Goal: Find contact information: Find contact information

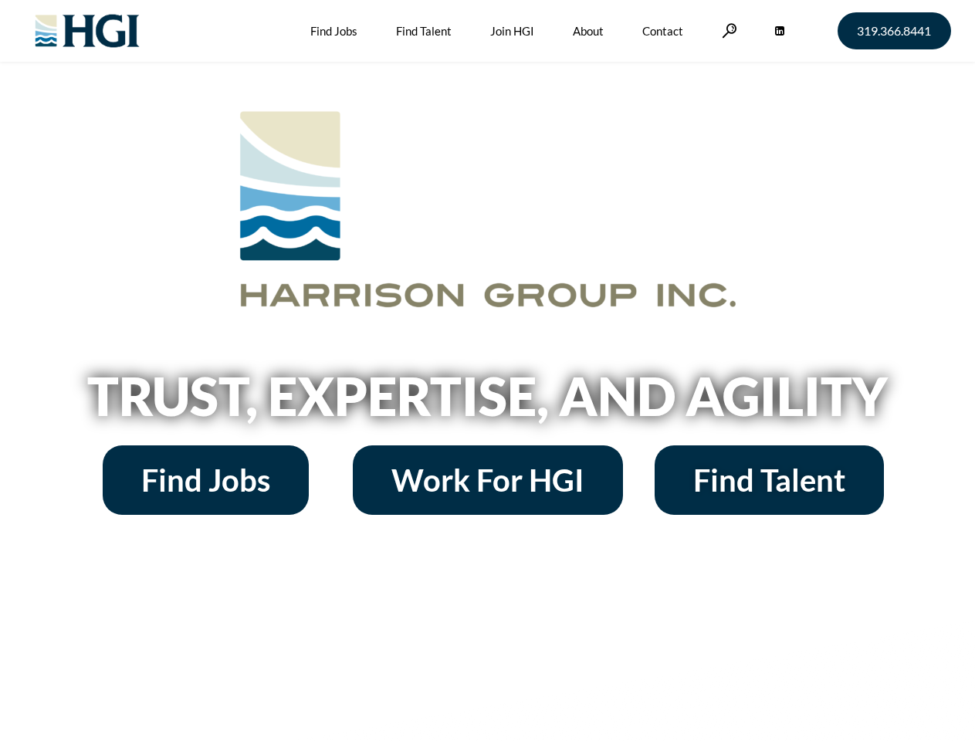
click at [487, 371] on h2 "Trust, Expertise, and Agility" at bounding box center [488, 396] width 880 height 52
click at [727, 30] on link at bounding box center [729, 30] width 15 height 15
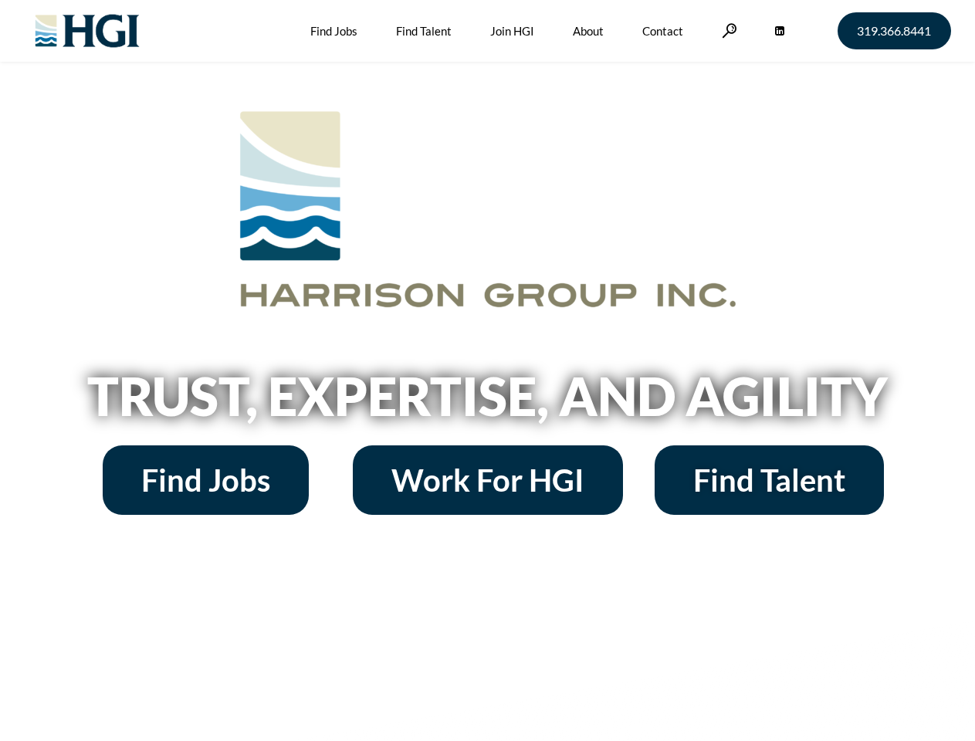
click at [487, 371] on h2 "Trust, Expertise, and Agility" at bounding box center [488, 396] width 880 height 52
click at [727, 30] on link at bounding box center [729, 30] width 15 height 15
